Goal: Check status

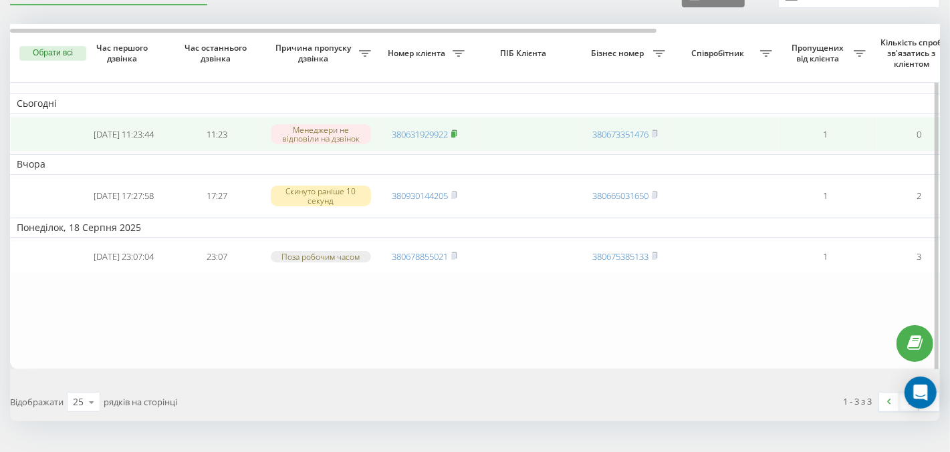
click at [455, 132] on rect at bounding box center [453, 135] width 4 height 6
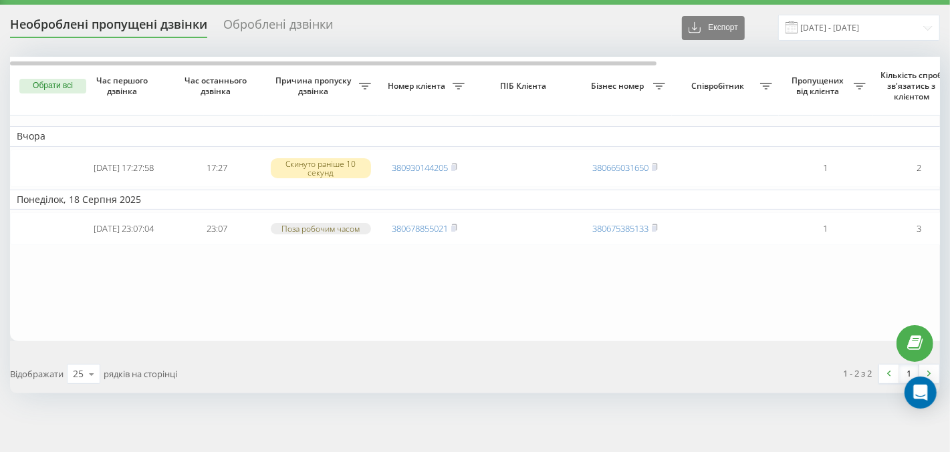
scroll to position [41, 0]
